Goal: Find specific page/section: Find specific page/section

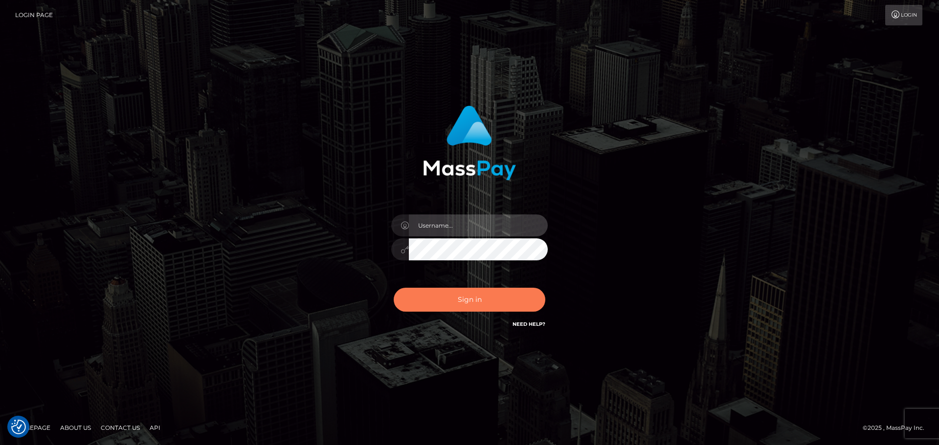
type input "Bedis"
click at [462, 301] on button "Sign in" at bounding box center [470, 300] width 152 height 24
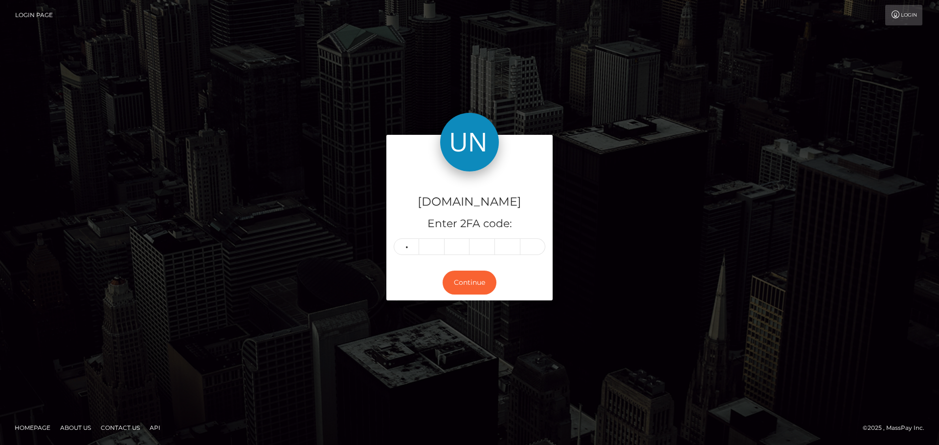
type input "3"
type input "0"
type input "7"
type input "5"
type input "7"
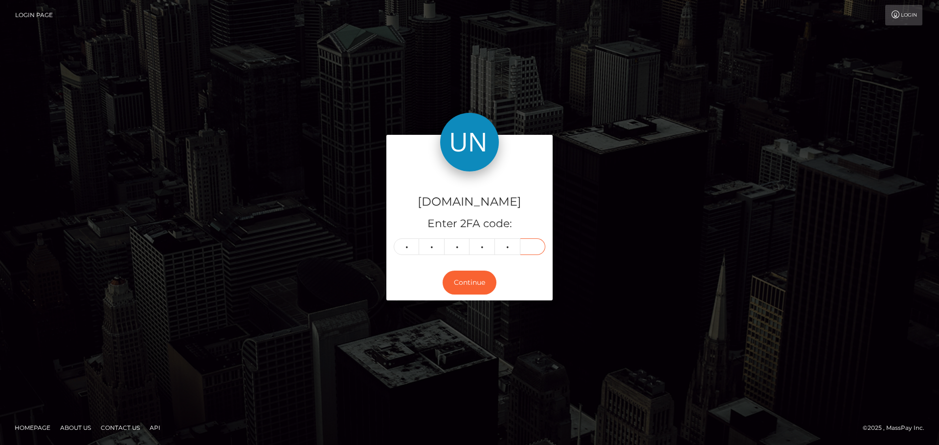
type input "9"
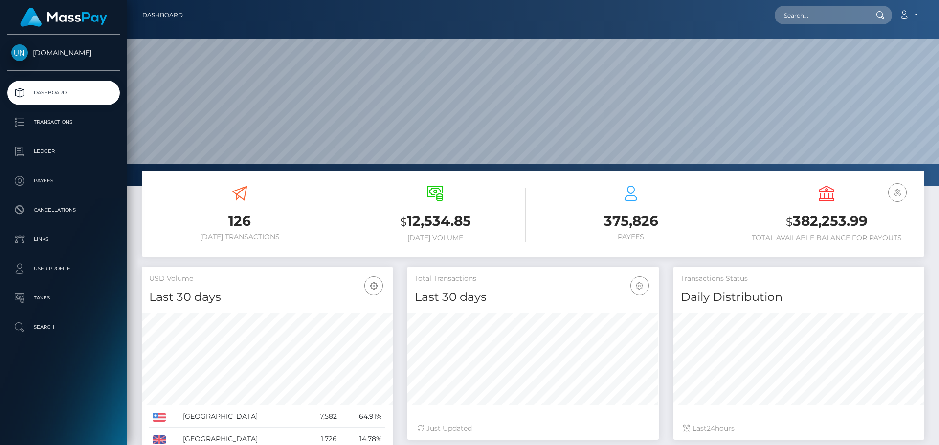
scroll to position [174, 251]
click at [794, 16] on input "text" at bounding box center [821, 15] width 92 height 19
paste input "e09c0308-e7e7-4186-928c-e14486da367a"
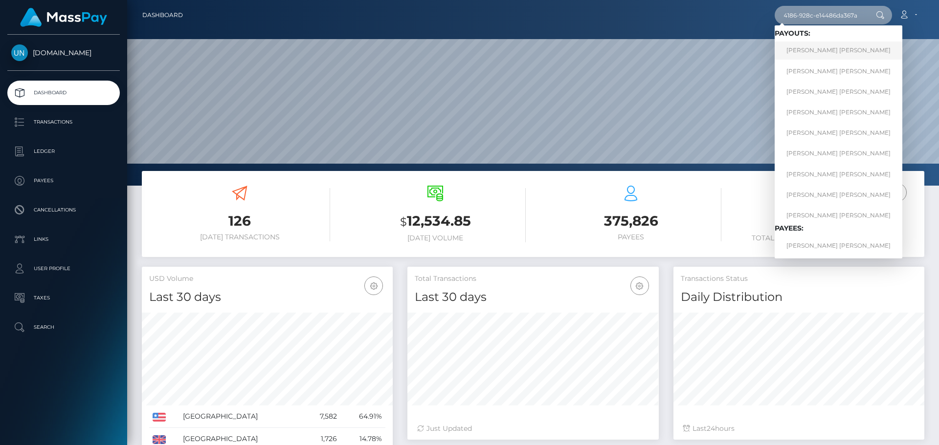
type input "e09c0308-e7e7-4186-928c-e14486da367a"
click at [810, 44] on link "SHERLYAN NG SANTIAGO RAMOS" at bounding box center [839, 51] width 128 height 18
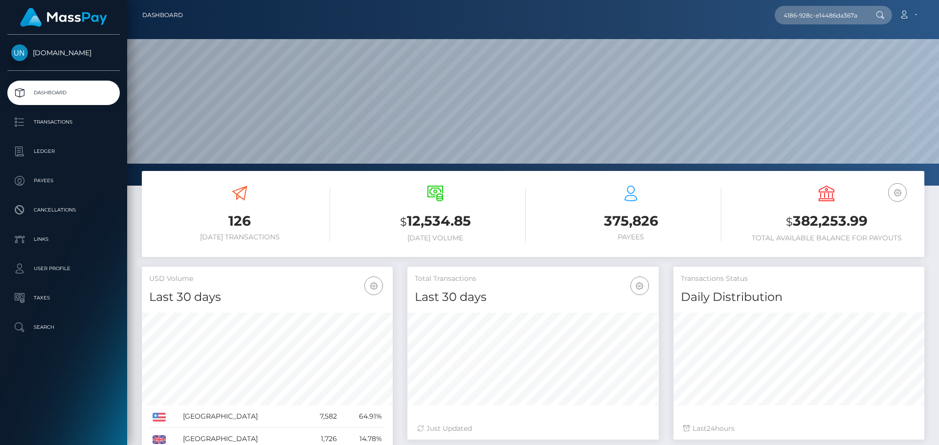
scroll to position [0, 0]
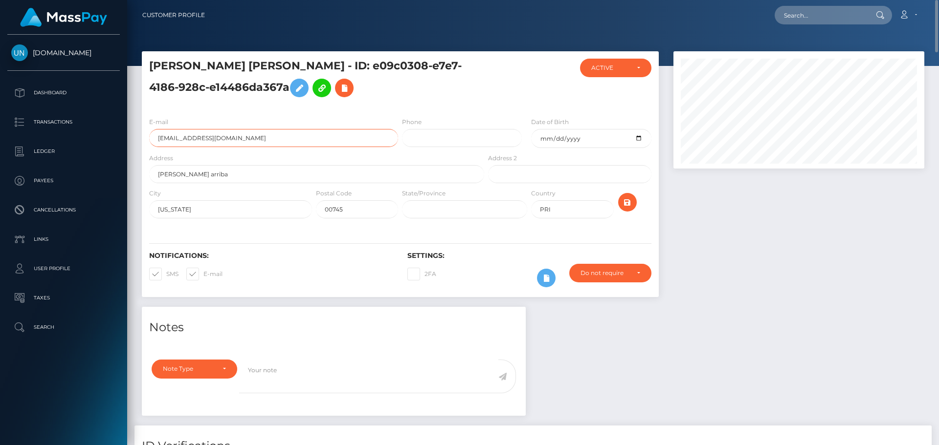
click at [272, 141] on input "[EMAIL_ADDRESS][DOMAIN_NAME]" at bounding box center [273, 138] width 249 height 18
click at [803, 17] on input "text" at bounding box center [821, 15] width 92 height 19
paste input "052d059d-cc08-4003-ad80-0cff62e580b1"
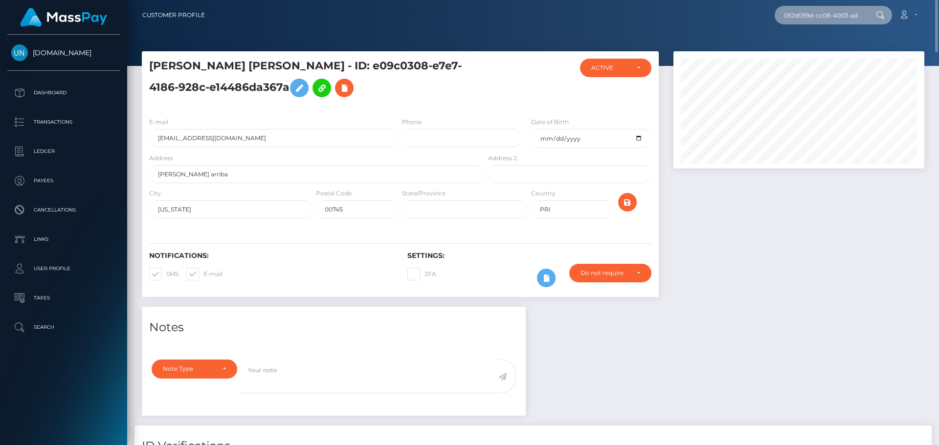
scroll to position [0, 49]
type input "052d059d-cc08-4003-ad80-0cff62e580b1"
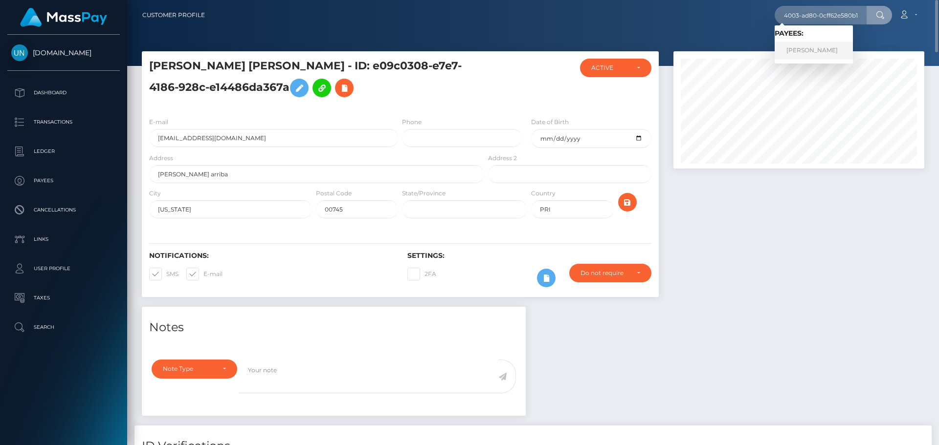
click at [827, 48] on link "QUIRIAT MADRAZO BECERRA" at bounding box center [814, 51] width 78 height 18
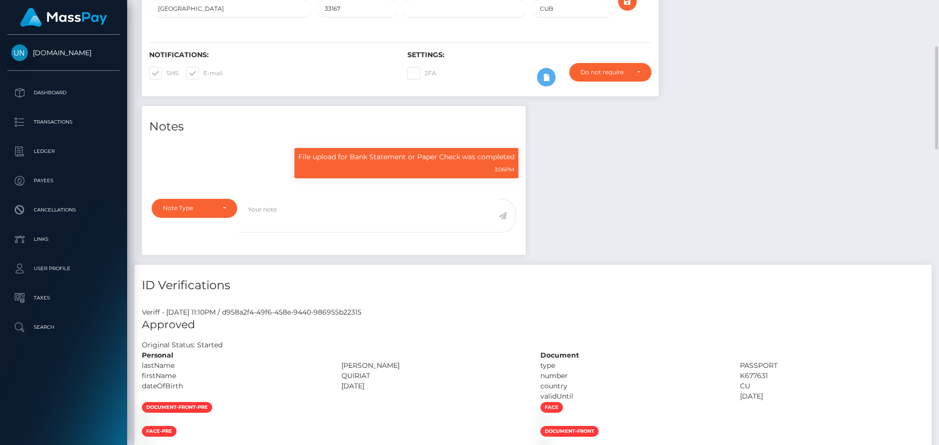
scroll to position [117, 251]
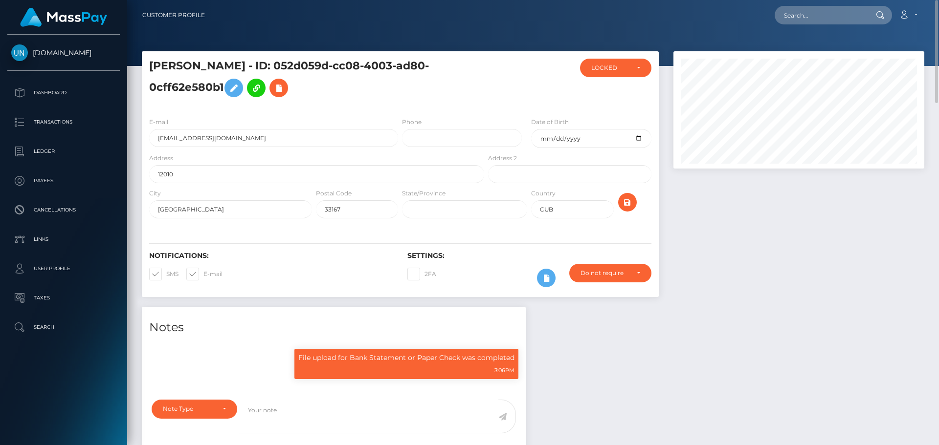
drag, startPoint x: 326, startPoint y: 67, endPoint x: 256, endPoint y: 91, distance: 74.1
click at [256, 91] on h5 "QUIRIAT MADRAZO BECERRA - ID: 052d059d-cc08-4003-ad80-0cff62e580b1" at bounding box center [314, 81] width 330 height 44
copy h5 "ID: 052d059d-cc08-4003-ad80-0cff62e580b1"
click at [317, 141] on input "quiriatmadrazo73@gmail.com" at bounding box center [273, 138] width 249 height 18
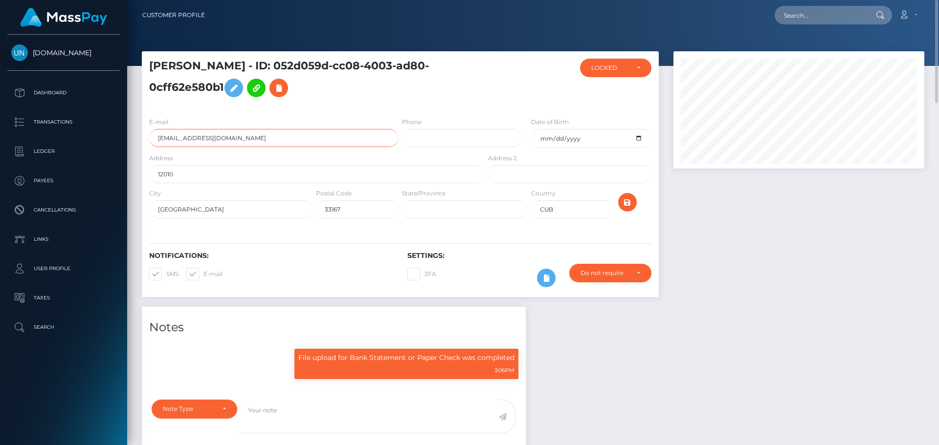
click at [317, 141] on input "quiriatmadrazo73@gmail.com" at bounding box center [273, 138] width 249 height 18
click at [811, 14] on input "text" at bounding box center [821, 15] width 92 height 19
paste input "75599acf-a87a-4c08-8093-68d5b90bce9f"
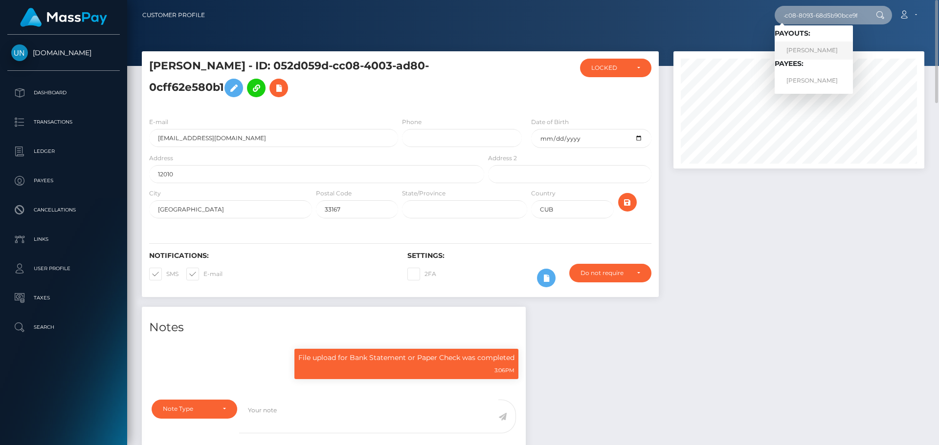
type input "75599acf-a87a-4c08-8093-68d5b90bce9f"
click at [807, 48] on link "MARIA G ALANIS" at bounding box center [814, 51] width 78 height 18
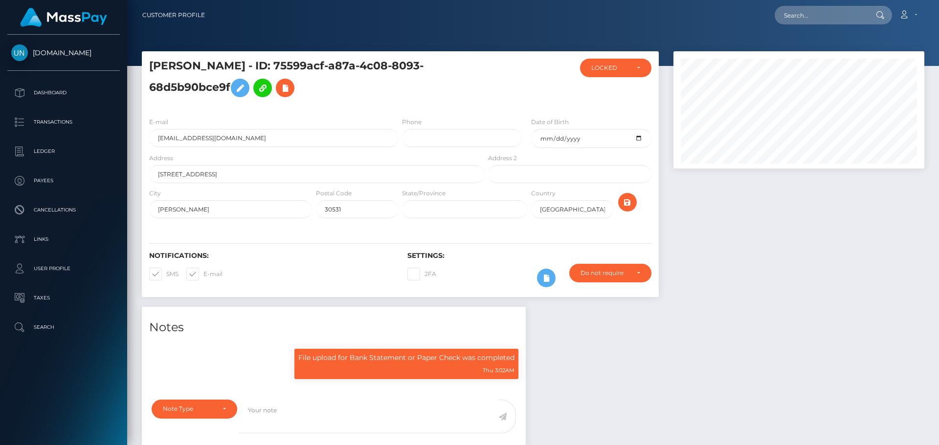
scroll to position [117, 251]
drag, startPoint x: 254, startPoint y: 62, endPoint x: 230, endPoint y: 91, distance: 37.9
click at [230, 91] on h5 "[PERSON_NAME] - ID: 75599acf-a87a-4c08-8093-68d5b90bce9f" at bounding box center [314, 81] width 330 height 44
copy h5 "ID: 75599acf-a87a-4c08-8093-68d5b90bce9f"
click at [271, 142] on input "[EMAIL_ADDRESS][DOMAIN_NAME]" at bounding box center [273, 138] width 249 height 18
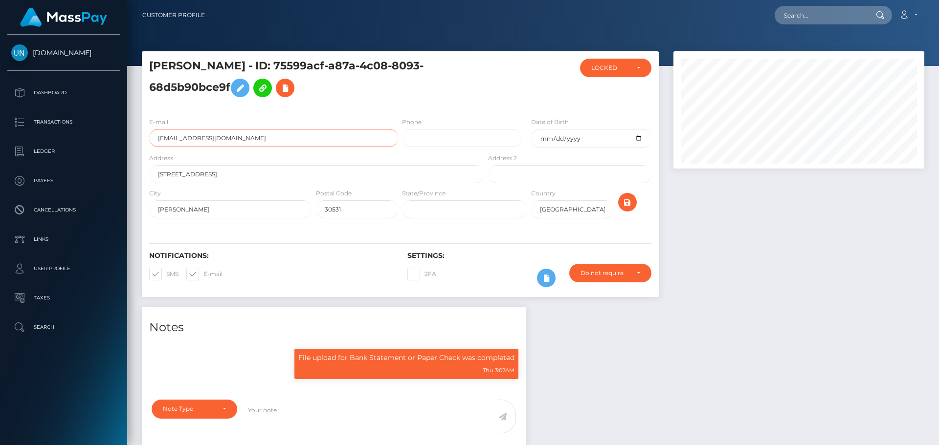
click at [271, 142] on input "[EMAIL_ADDRESS][DOMAIN_NAME]" at bounding box center [273, 138] width 249 height 18
